Goal: Transaction & Acquisition: Purchase product/service

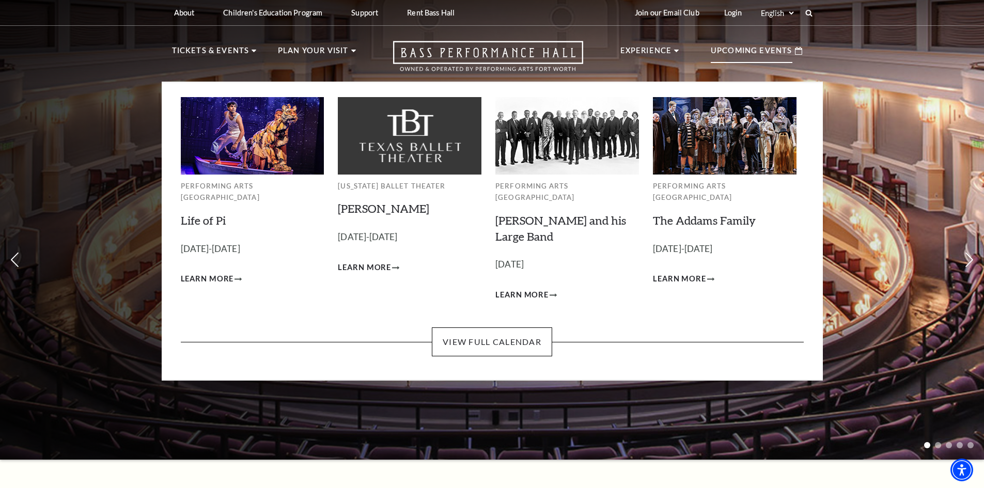
click at [267, 163] on img at bounding box center [253, 135] width 144 height 77
click at [198, 213] on link "Life of Pi" at bounding box center [203, 220] width 45 height 14
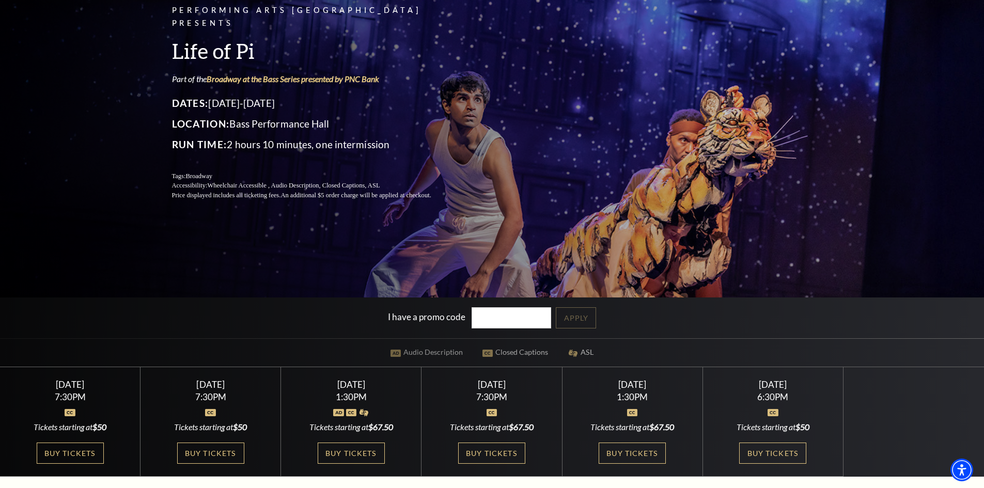
scroll to position [103, 0]
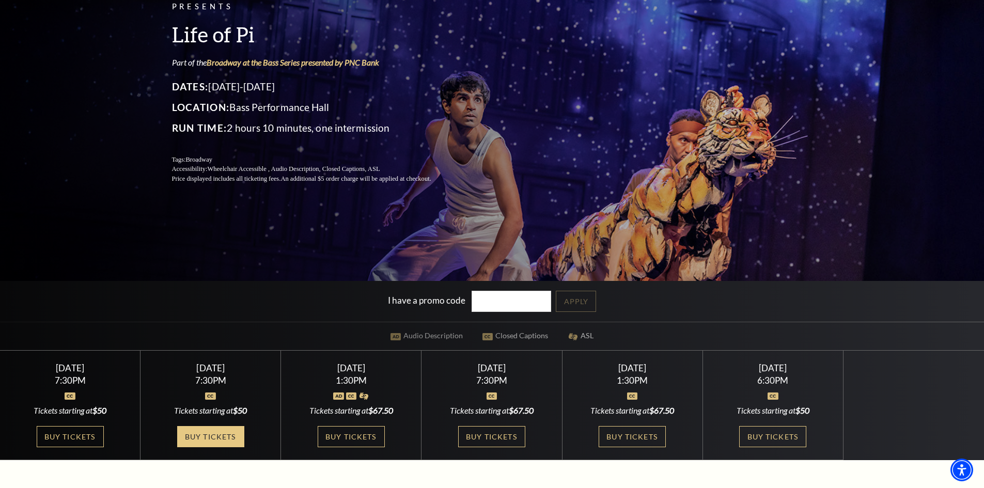
click at [228, 435] on link "Buy Tickets" at bounding box center [210, 436] width 67 height 21
click at [222, 436] on link "Buy Tickets" at bounding box center [210, 436] width 67 height 21
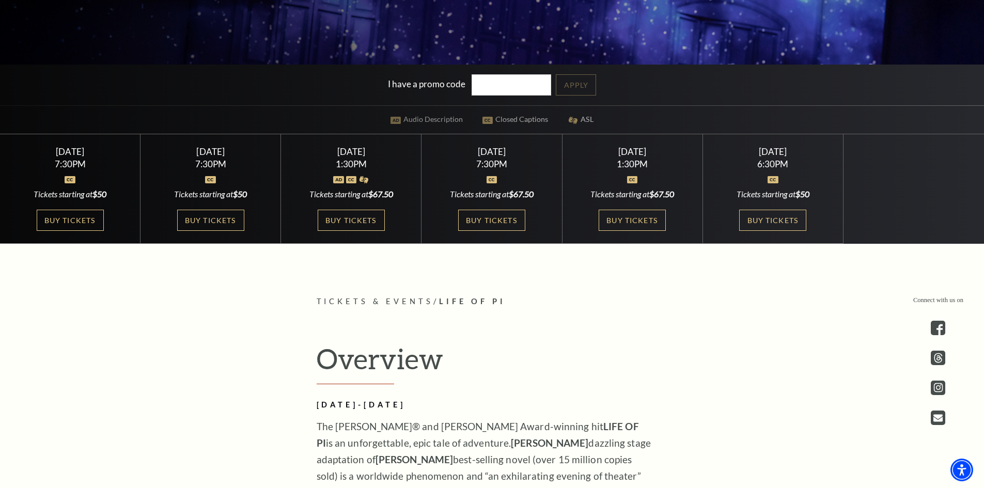
scroll to position [310, 0]
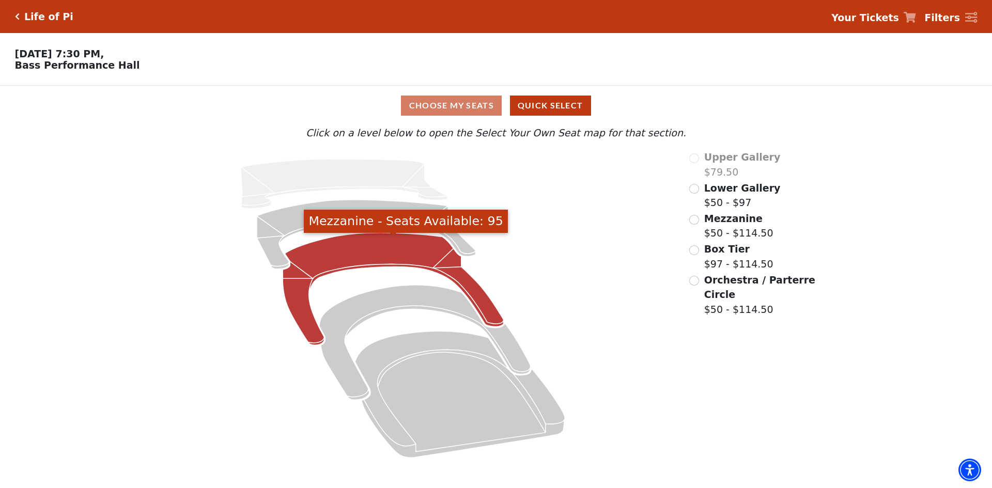
click at [319, 254] on icon "Mezzanine - Seats Available: 95" at bounding box center [393, 289] width 221 height 113
